Goal: Information Seeking & Learning: Learn about a topic

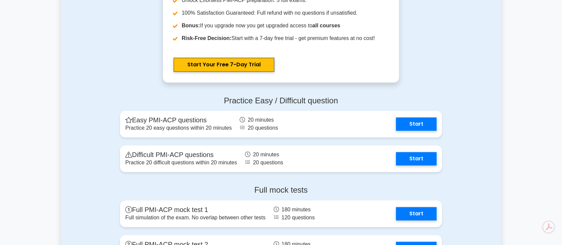
scroll to position [1421, 0]
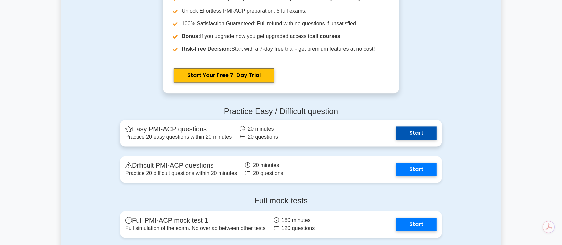
click at [419, 134] on link "Start" at bounding box center [416, 132] width 41 height 13
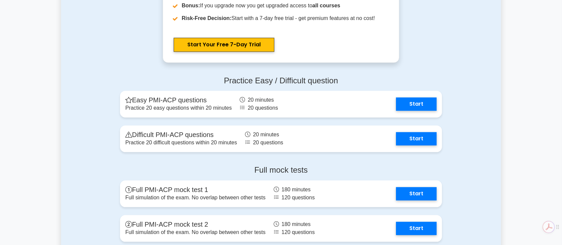
scroll to position [1465, 0]
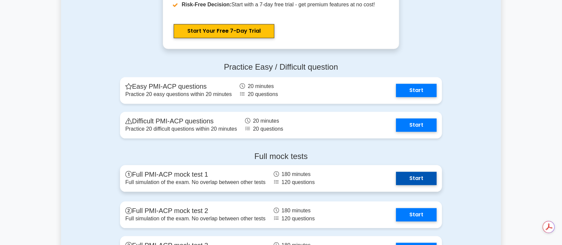
click at [421, 181] on link "Start" at bounding box center [416, 178] width 41 height 13
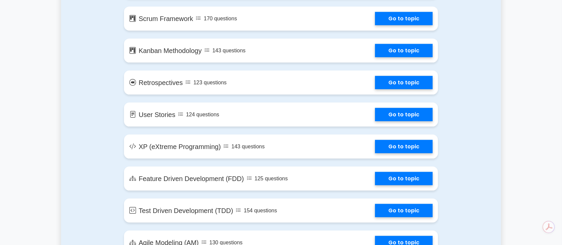
scroll to position [887, 0]
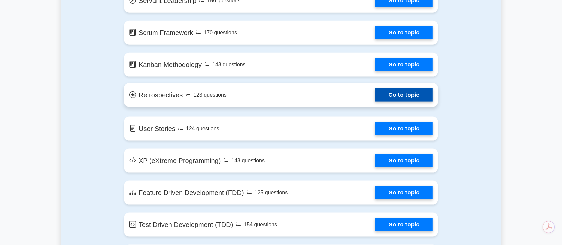
click at [400, 102] on link "Go to topic" at bounding box center [404, 94] width 58 height 13
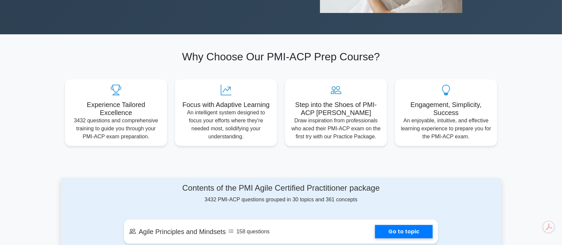
scroll to position [0, 0]
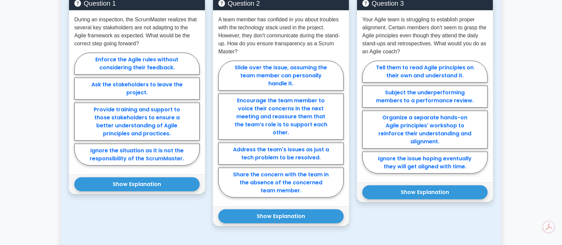
scroll to position [356, 0]
